Goal: Find specific page/section: Find specific page/section

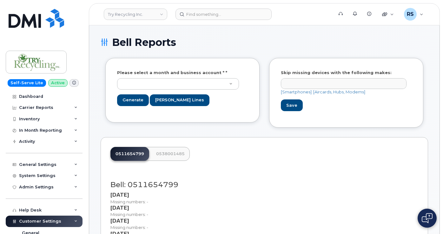
select select
click at [4, 230] on div "Self-Serve Lite Active Dashboard Carrier Reports Monthly Billing Data Daily Dat…" at bounding box center [43, 117] width 86 height 234
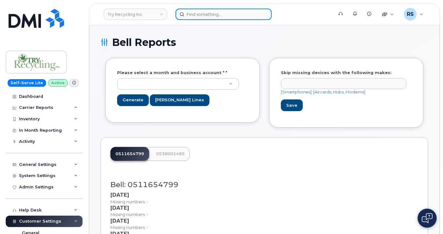
click at [192, 14] on input at bounding box center [223, 14] width 96 height 11
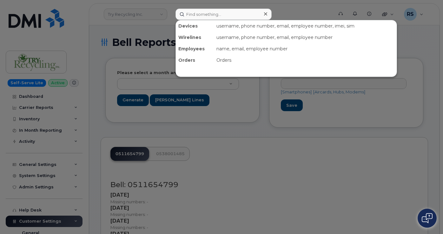
click at [160, 13] on div at bounding box center [221, 117] width 443 height 234
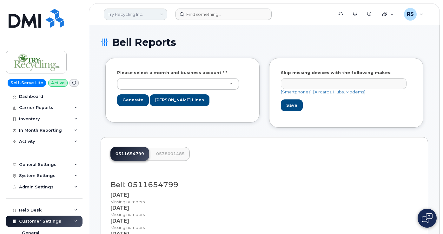
click at [125, 14] on link "Try Recycling Inc." at bounding box center [135, 14] width 63 height 11
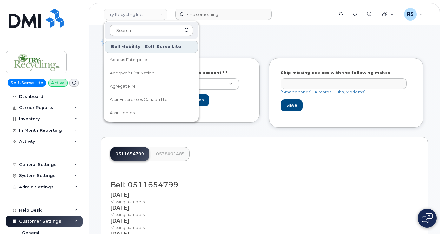
click at [122, 28] on input at bounding box center [151, 30] width 83 height 11
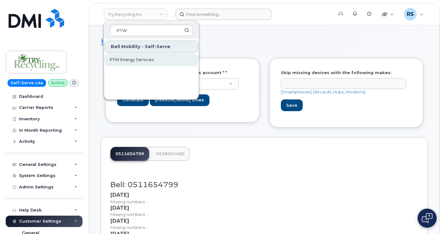
type input "PTW"
click at [133, 60] on span "PTW Energy Services" at bounding box center [132, 60] width 44 height 6
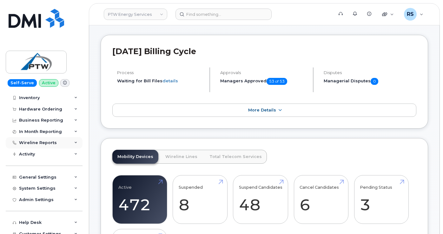
scroll to position [42, 0]
